Goal: Find specific page/section: Find specific page/section

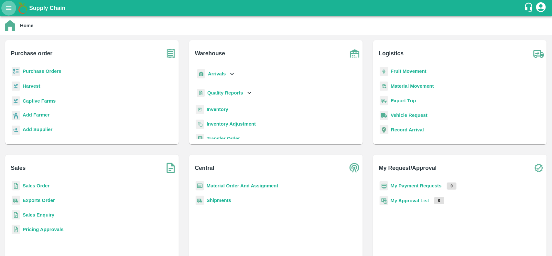
click at [12, 11] on icon "open drawer" at bounding box center [8, 8] width 7 height 7
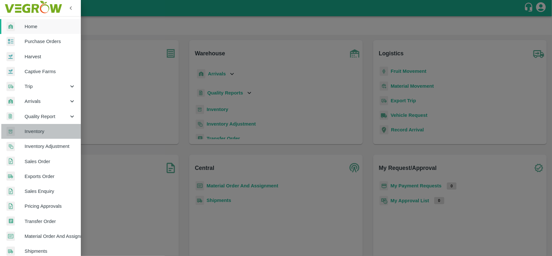
click at [41, 133] on span "Inventory" at bounding box center [50, 131] width 51 height 7
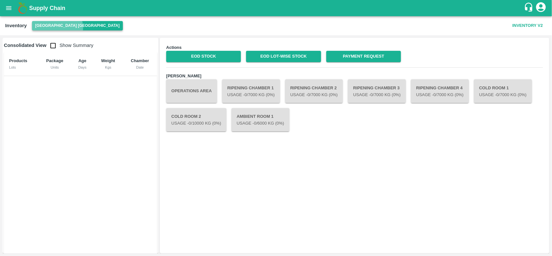
click at [57, 28] on button "[GEOGRAPHIC_DATA] [GEOGRAPHIC_DATA]" at bounding box center [77, 25] width 91 height 9
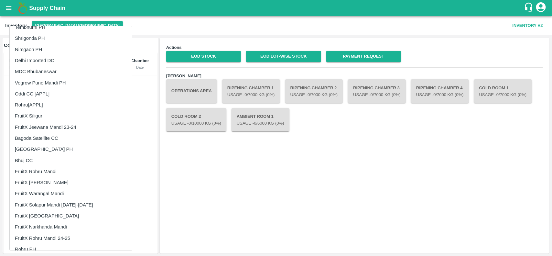
scroll to position [373, 0]
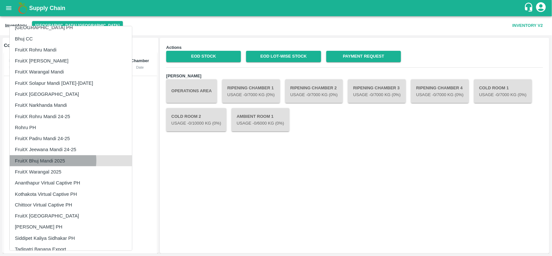
click at [53, 160] on li "FruitX Bhuj Mandi 2025" at bounding box center [71, 160] width 122 height 11
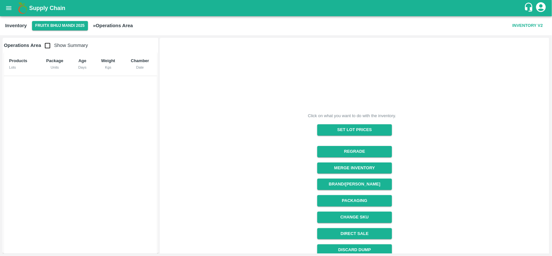
scroll to position [71, 0]
